Goal: Task Accomplishment & Management: Use online tool/utility

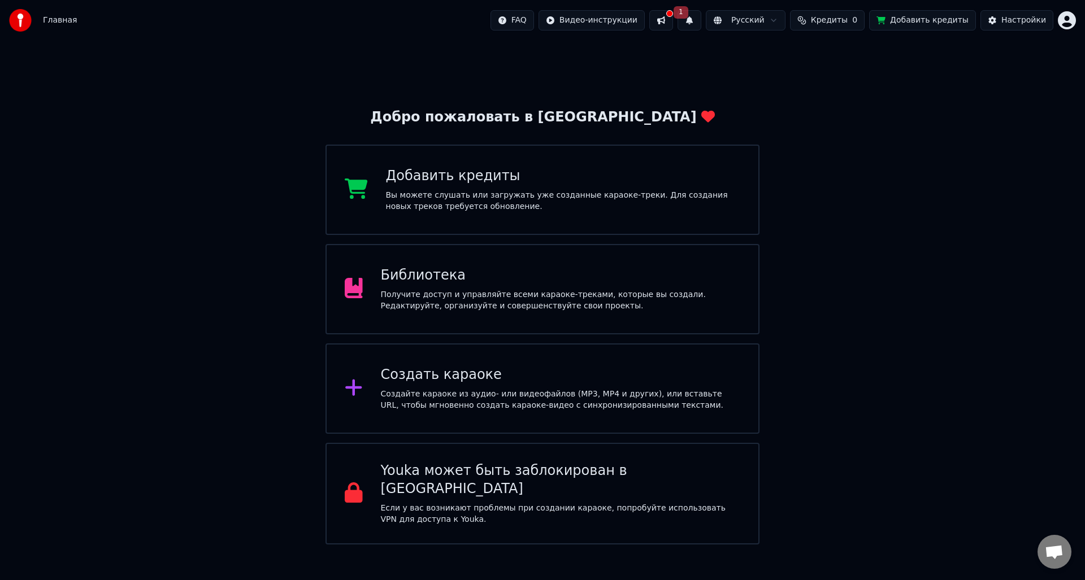
click at [514, 381] on div "Создать караоке" at bounding box center [561, 375] width 360 height 18
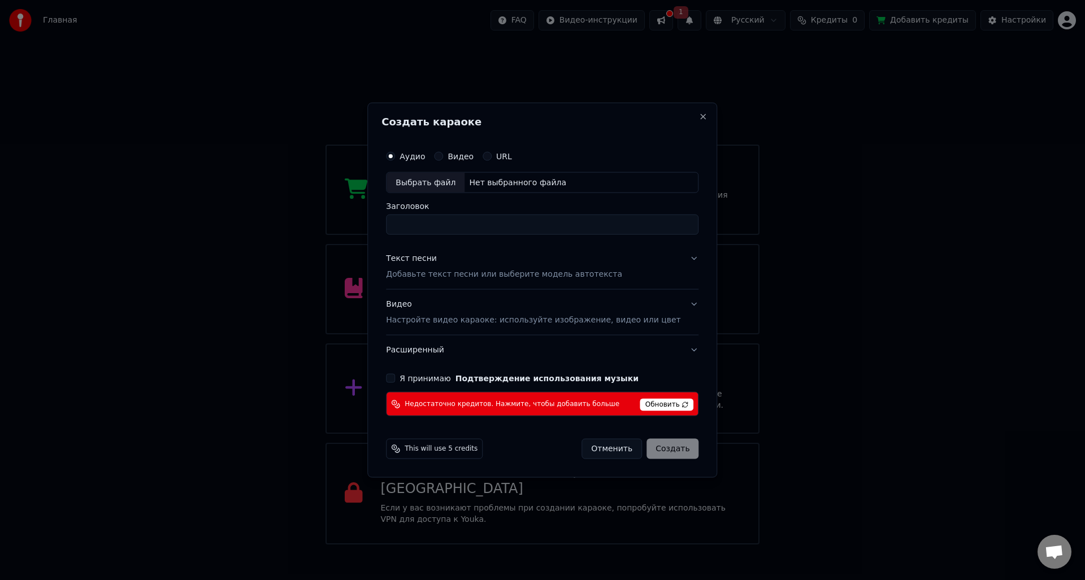
click at [474, 160] on label "Видео" at bounding box center [461, 156] width 26 height 8
click at [443, 160] on button "Видео" at bounding box center [438, 155] width 9 height 9
click at [470, 225] on input "Заголовок" at bounding box center [542, 225] width 313 height 20
type input "**"
click at [418, 163] on div "Аудио Видео URL" at bounding box center [542, 156] width 313 height 23
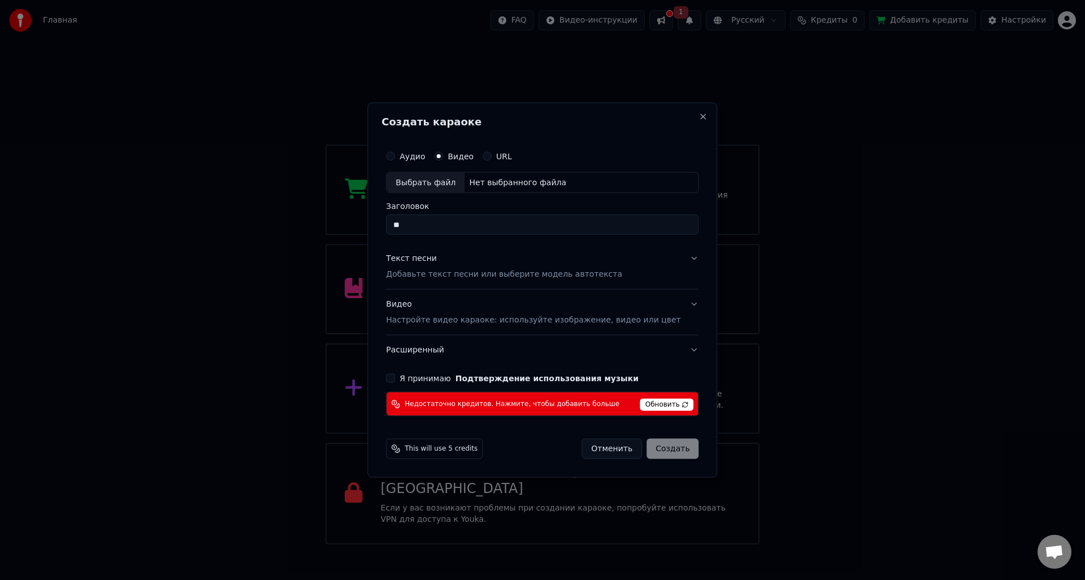
click at [418, 159] on label "Аудио" at bounding box center [412, 156] width 25 height 8
click at [395, 159] on button "Аудио" at bounding box center [390, 155] width 9 height 9
click at [427, 172] on div "Выбрать файл Нет выбранного файла" at bounding box center [542, 182] width 313 height 21
type input "**********"
click at [671, 255] on button "Текст песни Добавьте текст песни или выберите модель автотекста" at bounding box center [542, 266] width 313 height 45
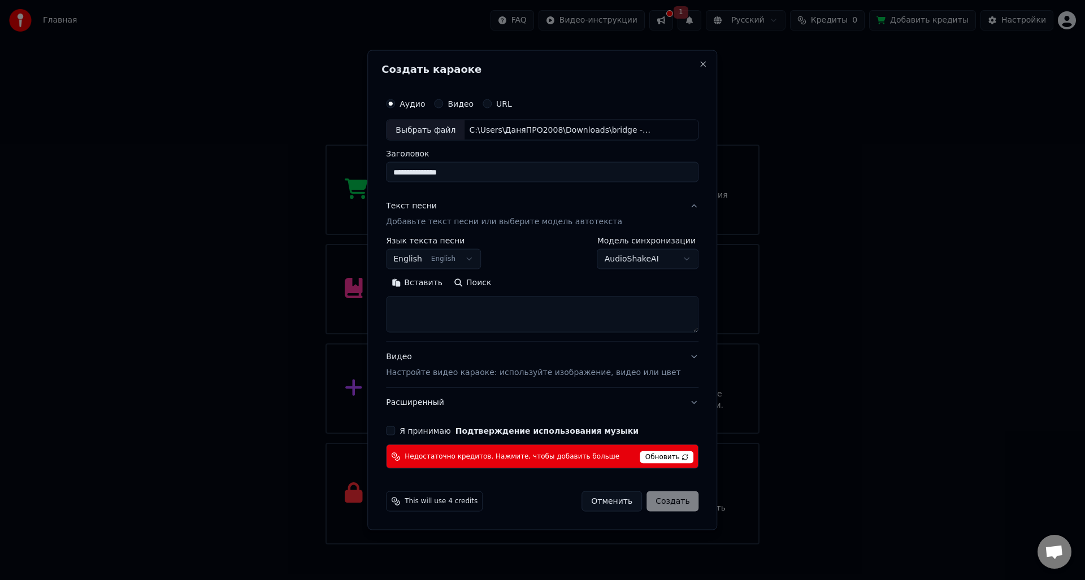
drag, startPoint x: 495, startPoint y: 255, endPoint x: 490, endPoint y: 258, distance: 5.8
click at [490, 258] on div "**********" at bounding box center [542, 253] width 313 height 33
click at [481, 260] on button "English English" at bounding box center [433, 259] width 95 height 20
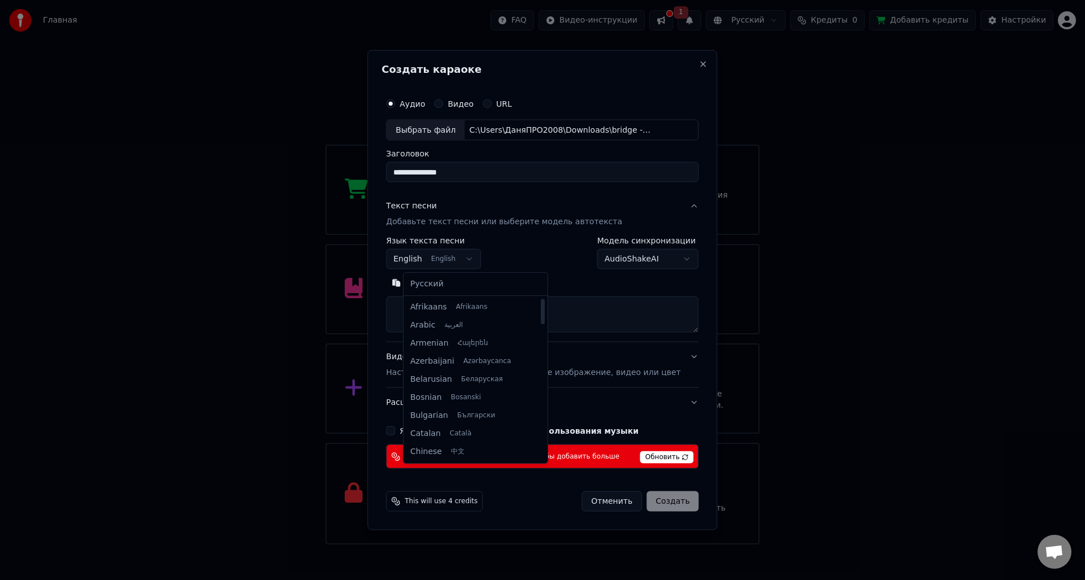
select select "**"
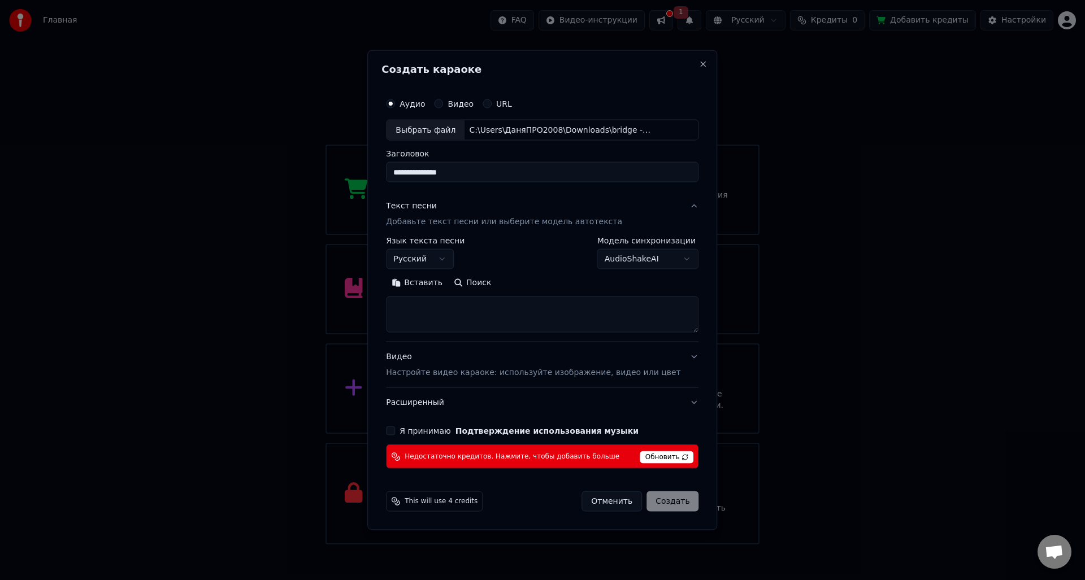
click at [450, 427] on label "Я принимаю Подтверждение использования музыки" at bounding box center [519, 431] width 239 height 8
click at [395, 427] on button "Я принимаю Подтверждение использования музыки" at bounding box center [390, 431] width 9 height 9
click at [445, 429] on label "Я принимаю Подтверждение использования музыки" at bounding box center [519, 431] width 239 height 8
click at [395, 429] on button "Я принимаю Подтверждение использования музыки" at bounding box center [390, 431] width 9 height 9
click at [414, 428] on div "Я принимаю Подтверждение использования музыки" at bounding box center [542, 431] width 313 height 9
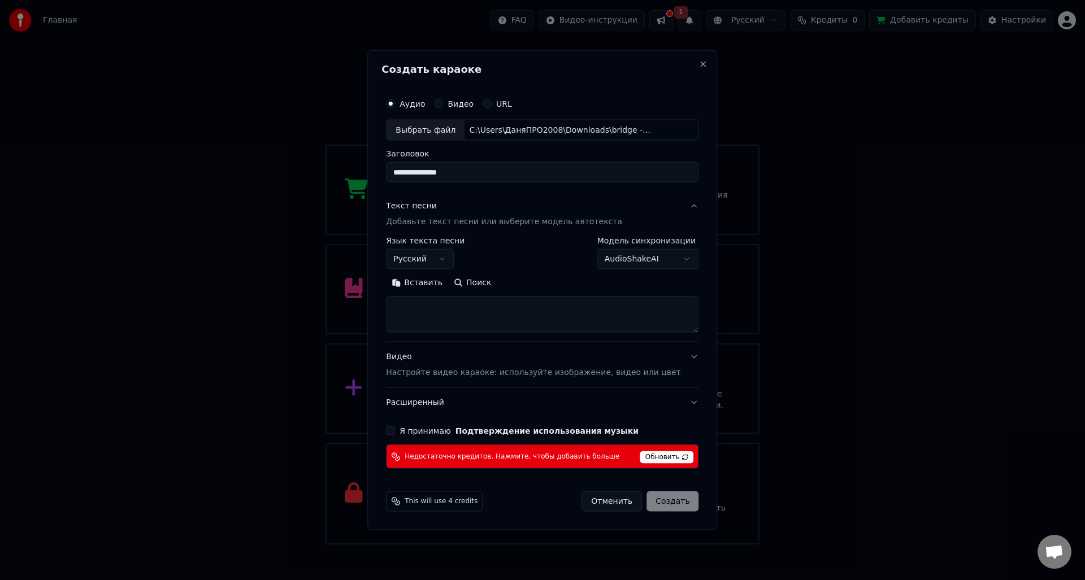
click at [395, 432] on button "Я принимаю Подтверждение использования музыки" at bounding box center [390, 431] width 9 height 9
click at [683, 70] on h2 "Создать караоке" at bounding box center [542, 69] width 322 height 10
click at [699, 68] on button "Close" at bounding box center [703, 63] width 9 height 9
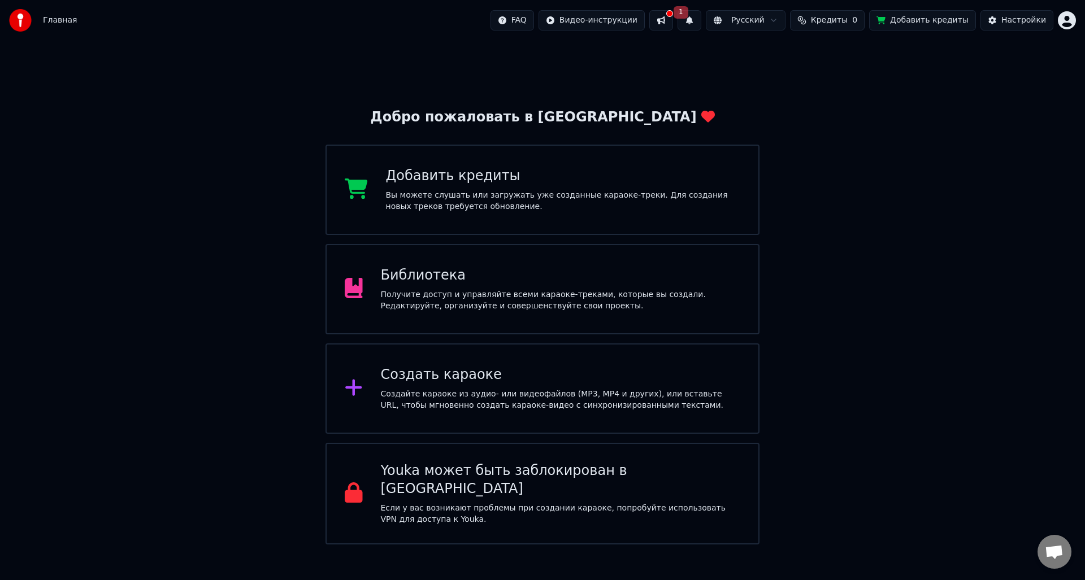
click at [690, 80] on div "Добро пожаловать в Youka Добавить кредиты Вы можете слушать или загружать уже с…" at bounding box center [542, 293] width 1085 height 504
click at [574, 209] on div "Вы можете слушать или загружать уже созданные караоке-треки. Для создания новых…" at bounding box center [563, 201] width 355 height 23
